Goal: Entertainment & Leisure: Consume media (video, audio)

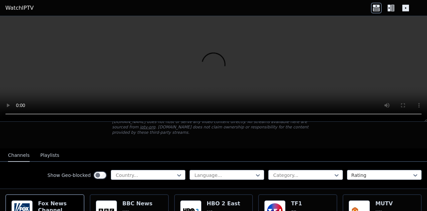
scroll to position [33, 0]
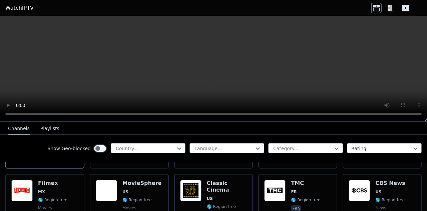
click at [47, 128] on button "Playlists" at bounding box center [49, 128] width 19 height 13
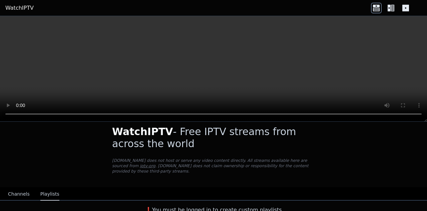
click at [16, 190] on button "Channels" at bounding box center [19, 194] width 22 height 13
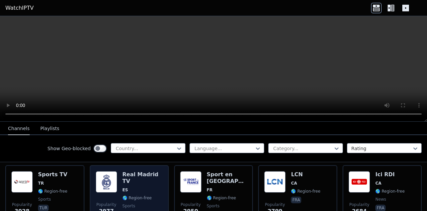
scroll to position [208, 0]
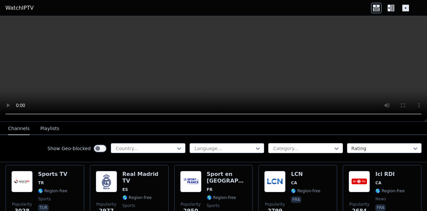
click at [305, 145] on div "Category..." at bounding box center [305, 148] width 75 height 10
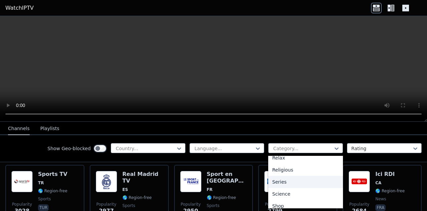
scroll to position [274, 0]
click at [284, 178] on div "Sports" at bounding box center [305, 177] width 75 height 12
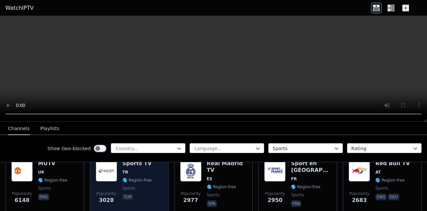
scroll to position [67, 0]
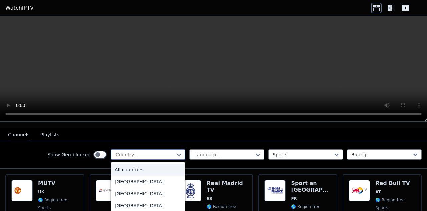
click at [160, 151] on div at bounding box center [145, 154] width 61 height 7
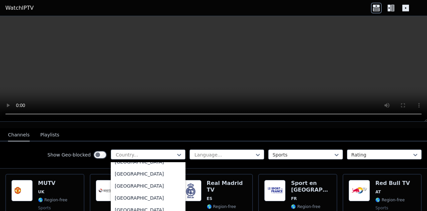
scroll to position [2336, 0]
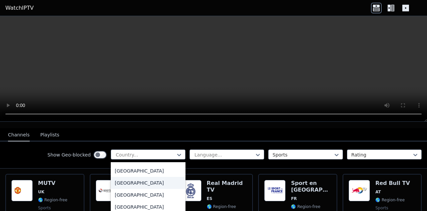
click at [136, 177] on div "[GEOGRAPHIC_DATA]" at bounding box center [148, 183] width 75 height 12
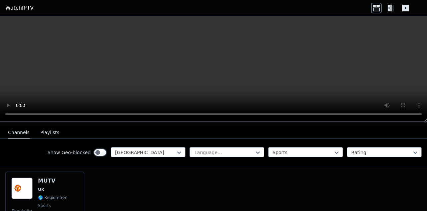
scroll to position [45, 0]
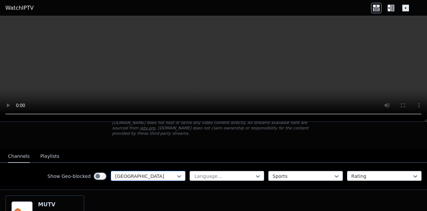
click at [163, 173] on div at bounding box center [145, 176] width 61 height 7
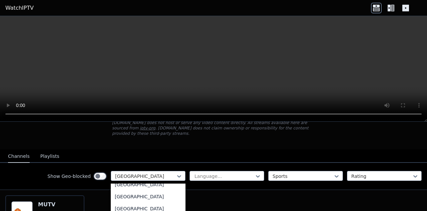
scroll to position [1232, 0]
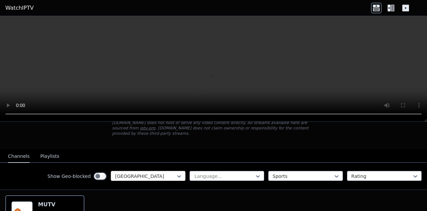
click at [150, 173] on div at bounding box center [145, 176] width 61 height 7
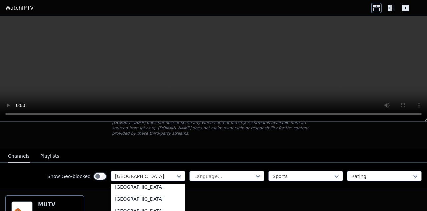
scroll to position [0, 0]
click at [123, 189] on div "All countries" at bounding box center [148, 191] width 75 height 12
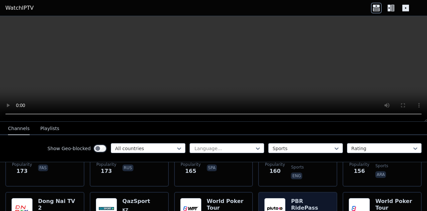
scroll to position [1013, 0]
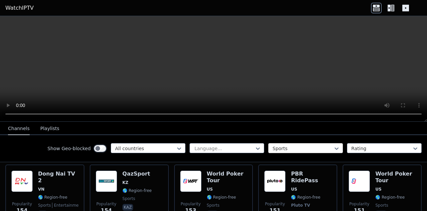
click at [295, 150] on div at bounding box center [303, 148] width 61 height 7
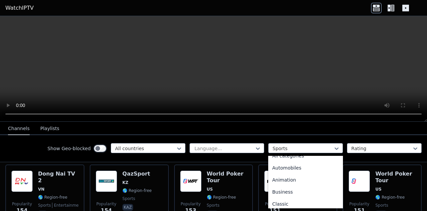
scroll to position [0, 0]
